Goal: Task Accomplishment & Management: Complete application form

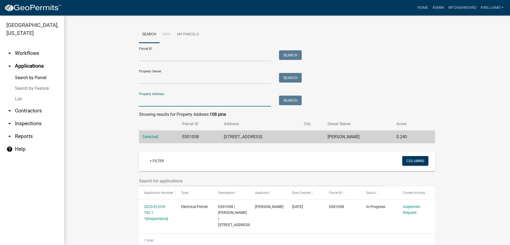
scroll to position [13, 0]
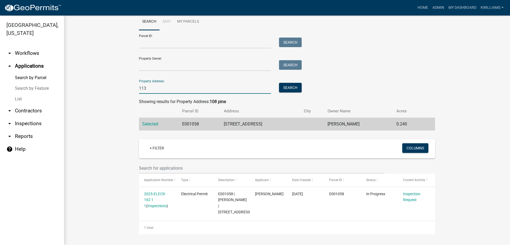
click at [177, 88] on input "113" at bounding box center [205, 88] width 132 height 11
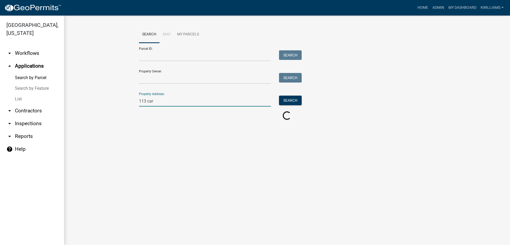
scroll to position [0, 0]
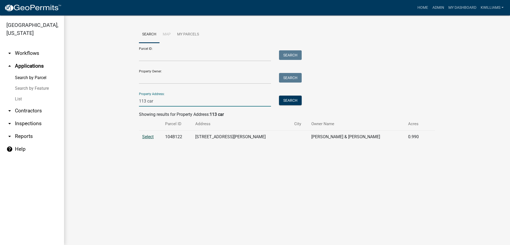
type input "113 car"
click at [144, 138] on span "Select" at bounding box center [147, 136] width 11 height 5
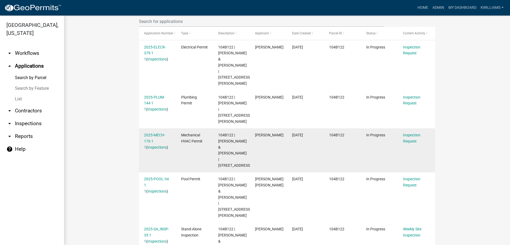
scroll to position [160, 0]
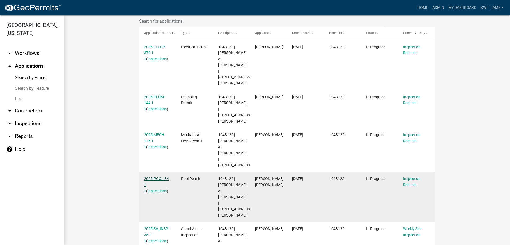
click at [162, 177] on link "2025-POOL-34 1 1" at bounding box center [156, 185] width 25 height 17
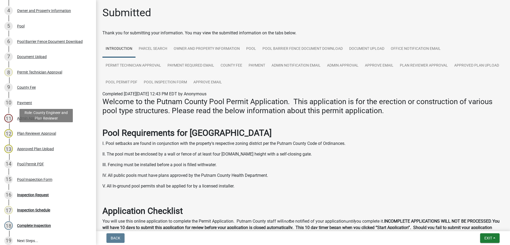
scroll to position [133, 0]
click at [63, 162] on div "14 Pool Permit PDF" at bounding box center [45, 164] width 83 height 9
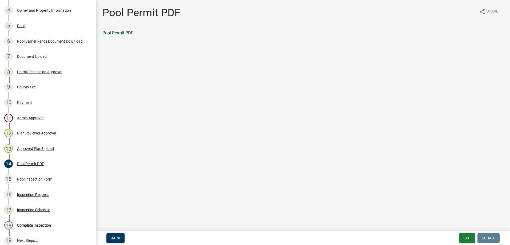
click at [131, 31] on link "Pool Permit PDF" at bounding box center [117, 32] width 31 height 5
click at [40, 191] on div "16 Inspection Request" at bounding box center [45, 195] width 83 height 9
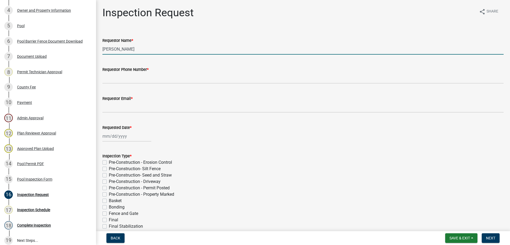
drag, startPoint x: 144, startPoint y: 51, endPoint x: 95, endPoint y: 77, distance: 54.9
click at [95, 77] on div "Pool Permit 2025-POOL-34 View Summary Notes Show emails 1 Introduction 2 Requir…" at bounding box center [255, 122] width 510 height 245
type input "[PERSON_NAME]"
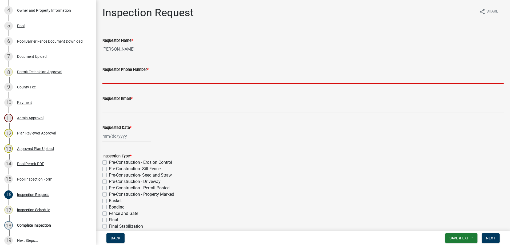
click at [145, 77] on input "Requestor Phone Number *" at bounding box center [302, 78] width 401 height 11
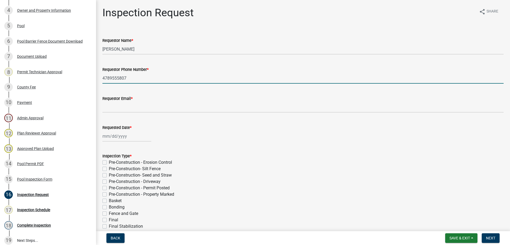
type input "4789555807"
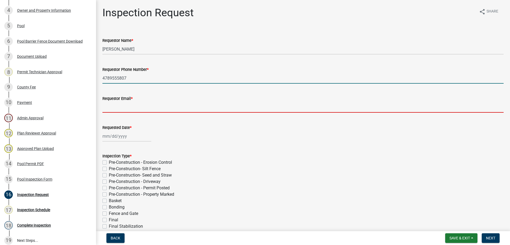
click at [150, 105] on input "Requestor Email *" at bounding box center [302, 107] width 401 height 11
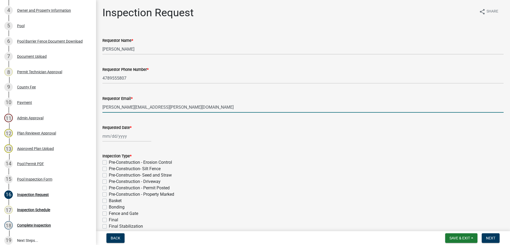
type input "[PERSON_NAME][EMAIL_ADDRESS][PERSON_NAME][DOMAIN_NAME]"
select select "8"
select select "2025"
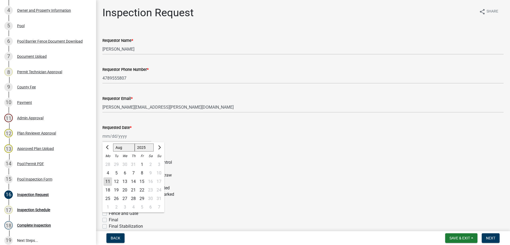
click at [126, 137] on div "[PERSON_NAME] Feb Mar Apr [PERSON_NAME][DATE] Oct Nov [DATE] 1526 1527 1528 152…" at bounding box center [126, 136] width 49 height 11
click at [102, 182] on div "Inspection Type * Pre-Construction - Erosion Control Pre-Construction- Silt Fen…" at bounding box center [302, 188] width 409 height 83
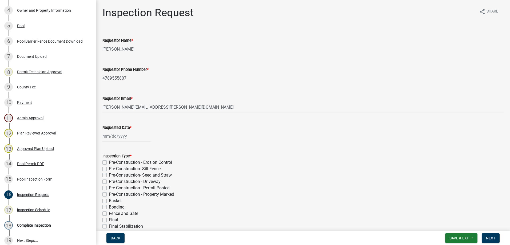
click at [112, 137] on div at bounding box center [126, 136] width 49 height 11
select select "8"
select select "2025"
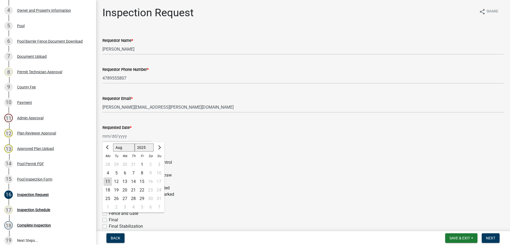
click at [110, 181] on div "11" at bounding box center [107, 182] width 9 height 9
type input "[DATE]"
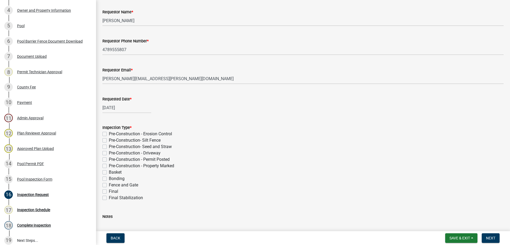
scroll to position [69, 0]
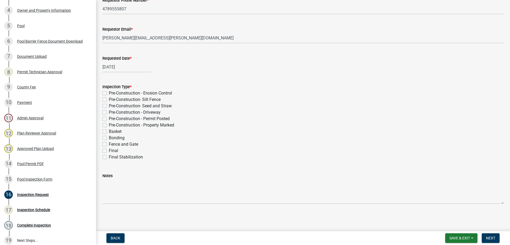
click at [102, 94] on div "Inspection Type * Pre-Construction - Erosion Control Pre-Construction- Silt Fen…" at bounding box center [302, 118] width 409 height 83
click at [109, 93] on label "Pre-Construction - Erosion Control" at bounding box center [140, 93] width 63 height 6
click at [109, 93] on input "Pre-Construction - Erosion Control" at bounding box center [110, 91] width 3 height 3
checkbox input "true"
checkbox input "false"
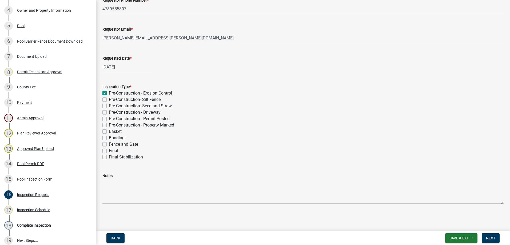
checkbox input "false"
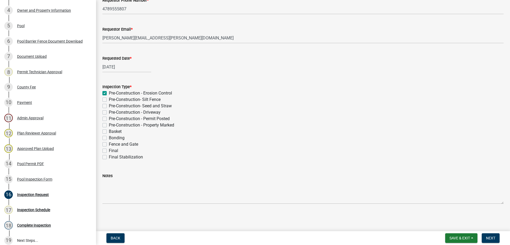
checkbox input "false"
click at [104, 102] on div "Pre-Construction- Silt Fence" at bounding box center [302, 100] width 401 height 6
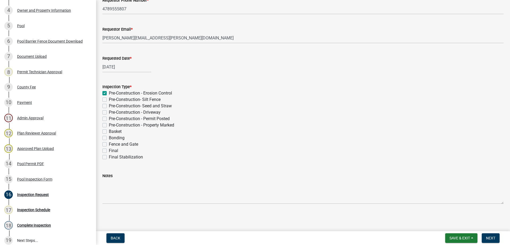
drag, startPoint x: 105, startPoint y: 100, endPoint x: 105, endPoint y: 105, distance: 5.1
click at [109, 101] on label "Pre-Construction- Silt Fence" at bounding box center [135, 100] width 52 height 6
click at [109, 100] on input "Pre-Construction- Silt Fence" at bounding box center [110, 98] width 3 height 3
checkbox input "true"
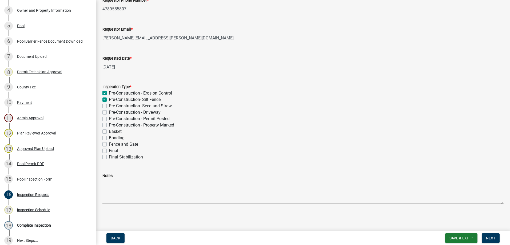
checkbox input "true"
checkbox input "false"
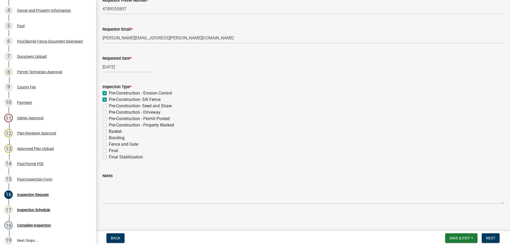
checkbox input "false"
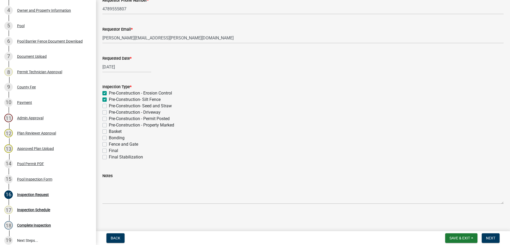
click at [109, 107] on label "Pre-Construction- Seed and Straw" at bounding box center [140, 106] width 63 height 6
click at [109, 106] on input "Pre-Construction- Seed and Straw" at bounding box center [110, 104] width 3 height 3
checkbox input "true"
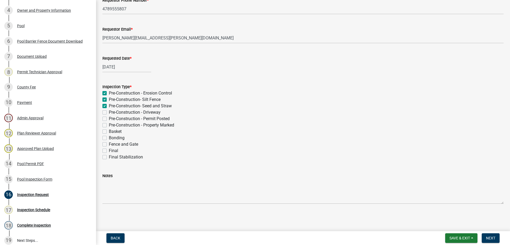
checkbox input "true"
checkbox input "false"
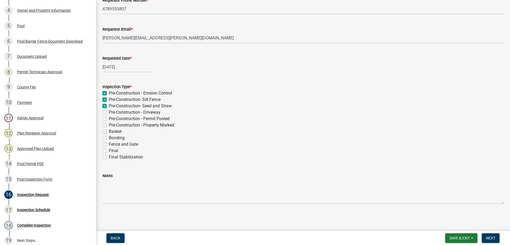
checkbox input "false"
click at [109, 114] on label "Pre-Construction - Driveway" at bounding box center [135, 112] width 52 height 6
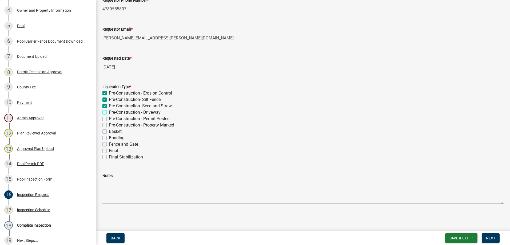
click at [109, 113] on input "Pre-Construction - Driveway" at bounding box center [110, 110] width 3 height 3
checkbox input "true"
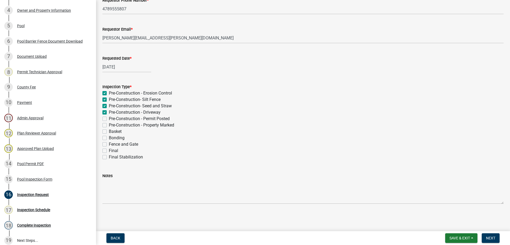
checkbox input "true"
checkbox input "false"
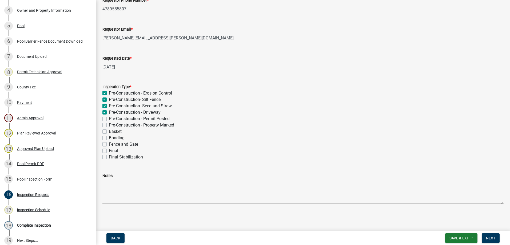
checkbox input "false"
click at [109, 119] on label "Pre-Construction - Permit Posted" at bounding box center [139, 119] width 61 height 6
click at [109, 119] on input "Pre-Construction - Permit Posted" at bounding box center [110, 117] width 3 height 3
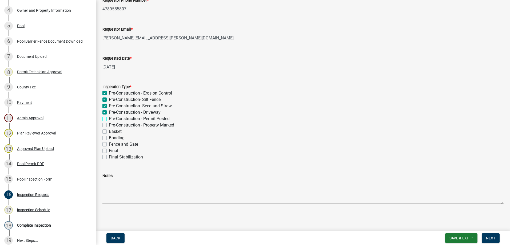
checkbox input "true"
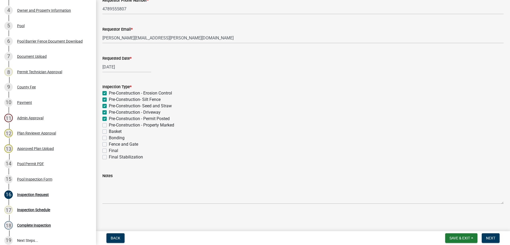
checkbox input "true"
checkbox input "false"
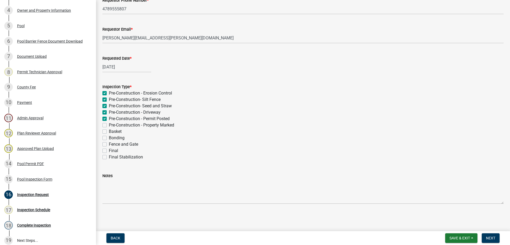
checkbox input "false"
click at [109, 125] on label "Pre-Construction - Property Marked" at bounding box center [141, 125] width 65 height 6
click at [109, 125] on input "Pre-Construction - Property Marked" at bounding box center [110, 123] width 3 height 3
checkbox input "true"
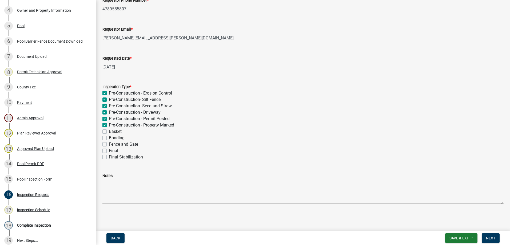
checkbox input "true"
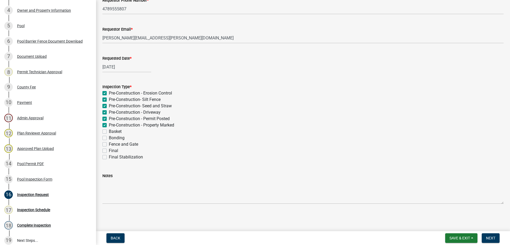
checkbox input "true"
checkbox input "false"
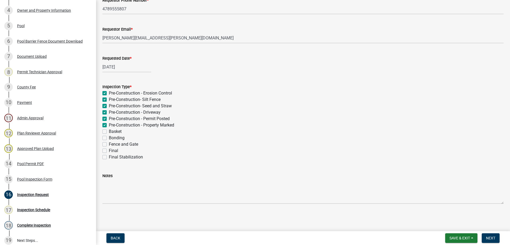
checkbox input "false"
click at [109, 132] on label "Basket" at bounding box center [115, 132] width 13 height 6
click at [109, 132] on input "Basket" at bounding box center [110, 130] width 3 height 3
checkbox input "true"
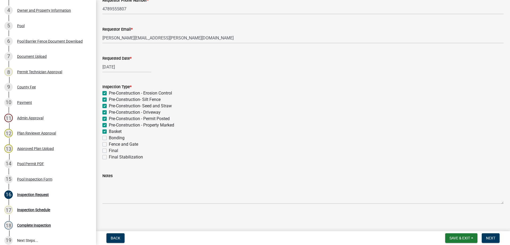
checkbox input "true"
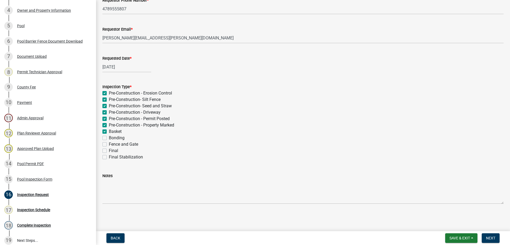
checkbox input "true"
checkbox input "false"
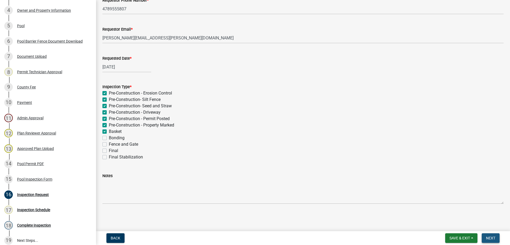
click at [496, 241] on button "Next" at bounding box center [491, 239] width 18 height 10
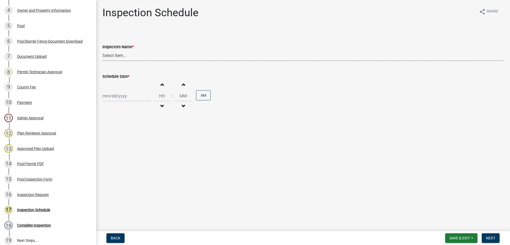
click at [124, 57] on select "Select Item... mrivera ([PERSON_NAME]) jstokes ([PERSON_NAME]) asmith105 ([PERS…" at bounding box center [302, 55] width 401 height 11
select select "07642ab0-564c-47bb-824b-0ccf2da83593"
click at [102, 50] on select "Select Item... mrivera ([PERSON_NAME]) jstokes ([PERSON_NAME]) asmith105 ([PERS…" at bounding box center [302, 55] width 401 height 11
click at [124, 95] on div at bounding box center [126, 96] width 49 height 11
select select "8"
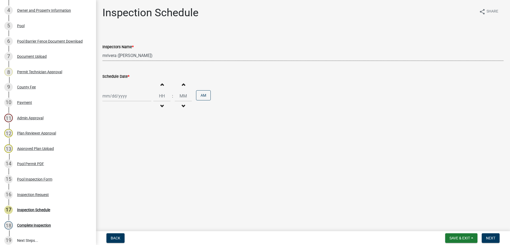
select select "2025"
drag, startPoint x: 135, startPoint y: 139, endPoint x: 157, endPoint y: 143, distance: 22.3
click at [137, 140] on div "14" at bounding box center [133, 141] width 9 height 9
type input "[DATE]"
drag, startPoint x: 455, startPoint y: 206, endPoint x: 474, endPoint y: 232, distance: 31.7
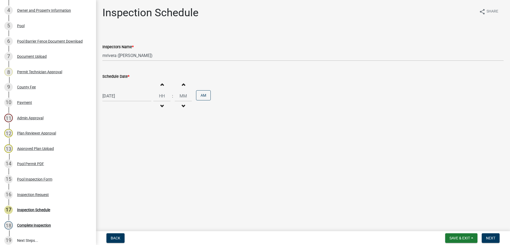
click at [456, 209] on main "Inspection Schedule share Share Inspectors Name * Select Item... mrivera ([PERS…" at bounding box center [303, 114] width 414 height 229
click at [498, 239] on button "Next" at bounding box center [491, 239] width 18 height 10
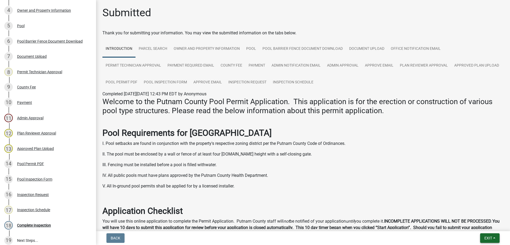
click at [489, 238] on span "Exit" at bounding box center [488, 238] width 8 height 4
click at [477, 227] on button "Save & Exit" at bounding box center [478, 224] width 43 height 13
